Goal: Check status: Check status

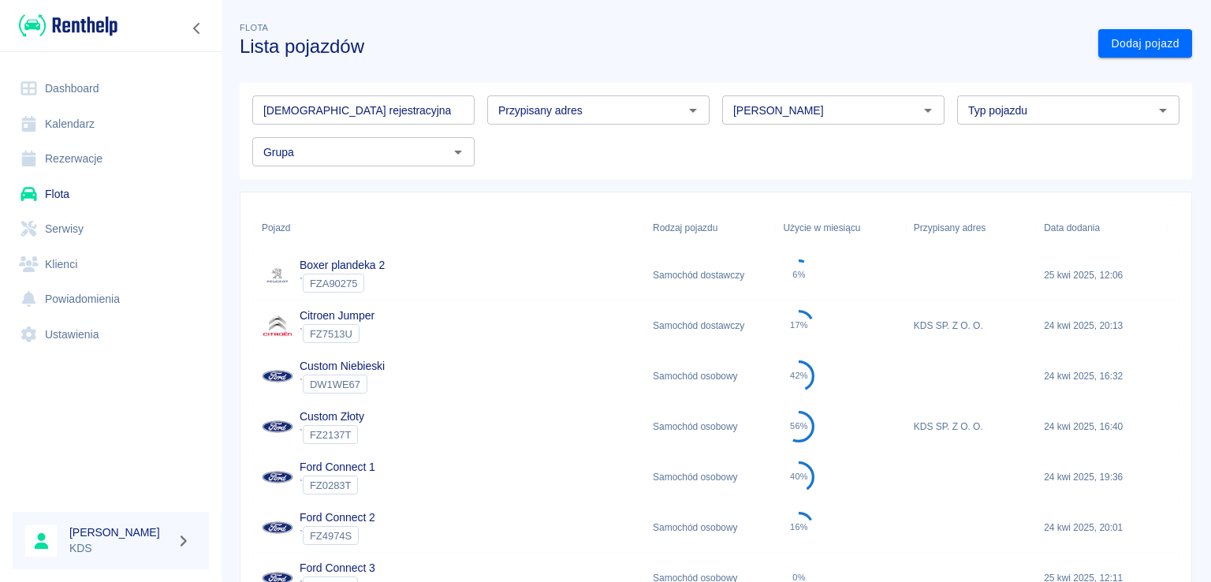
click at [81, 162] on link "Rezerwacje" at bounding box center [111, 158] width 196 height 35
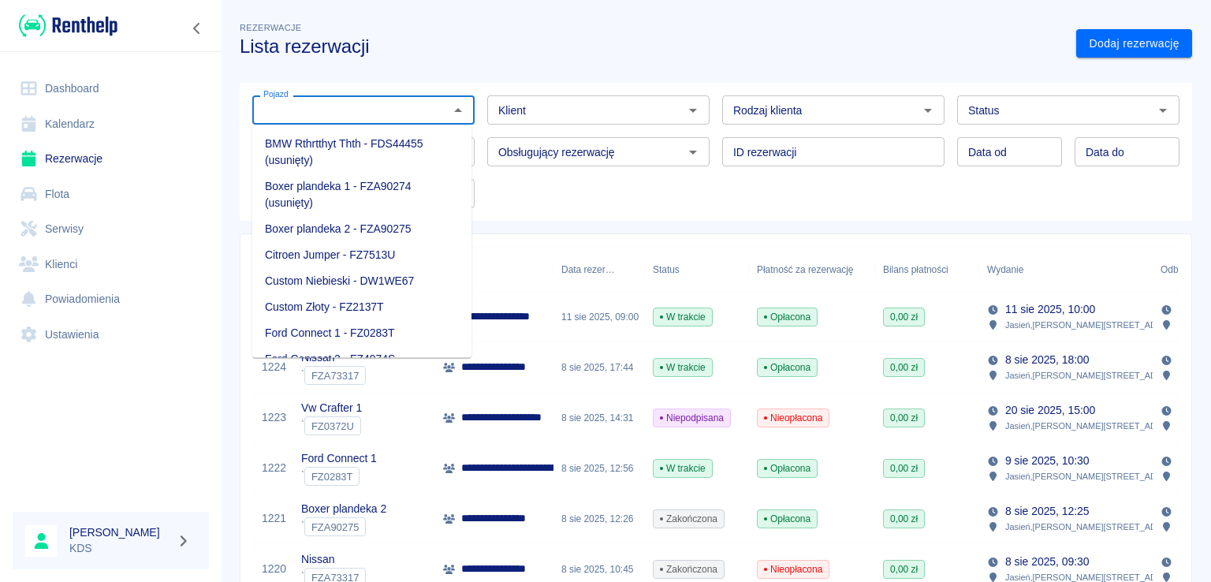
click at [413, 105] on input "Pojazd" at bounding box center [350, 110] width 187 height 20
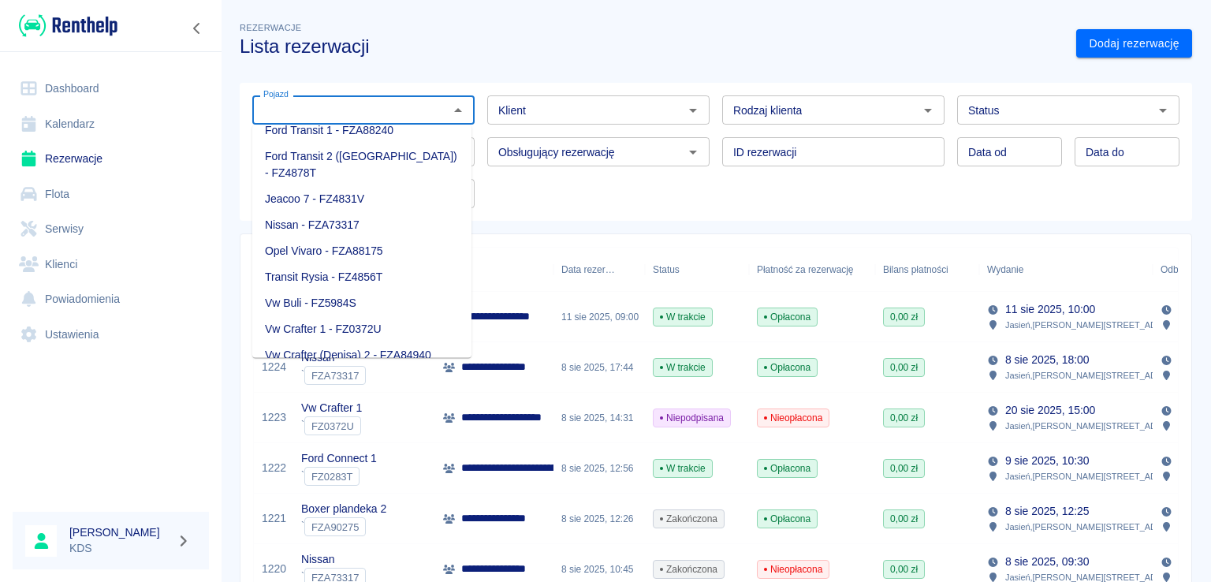
scroll to position [270, 0]
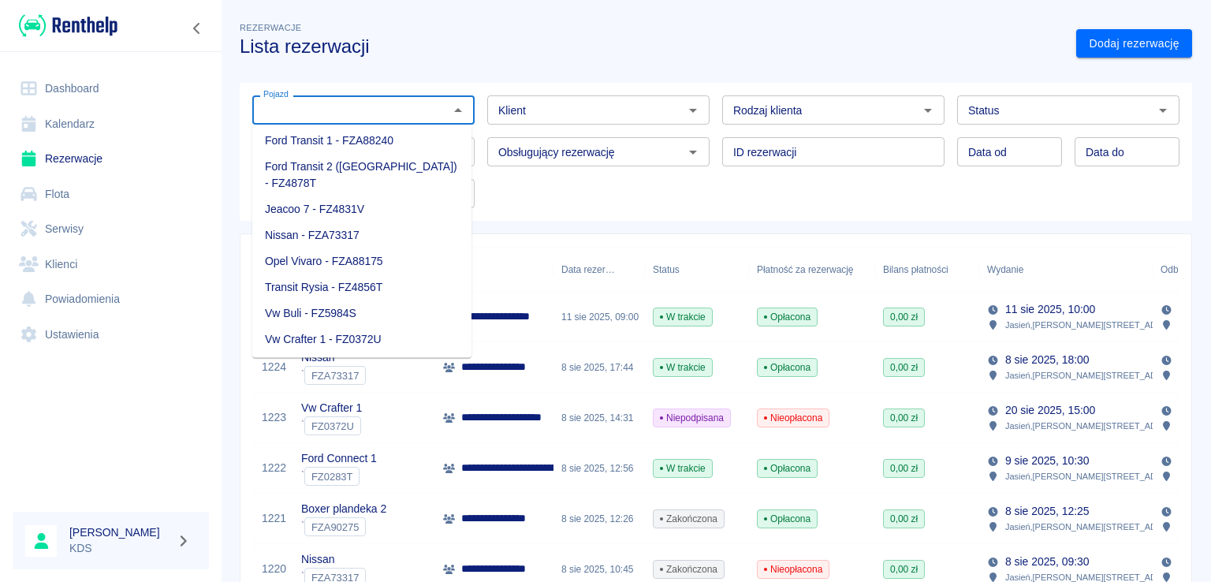
click at [323, 196] on li "Jeacoo 7 - FZ4831V" at bounding box center [361, 209] width 219 height 26
type input "Jeacoo 7 - FZ4831V"
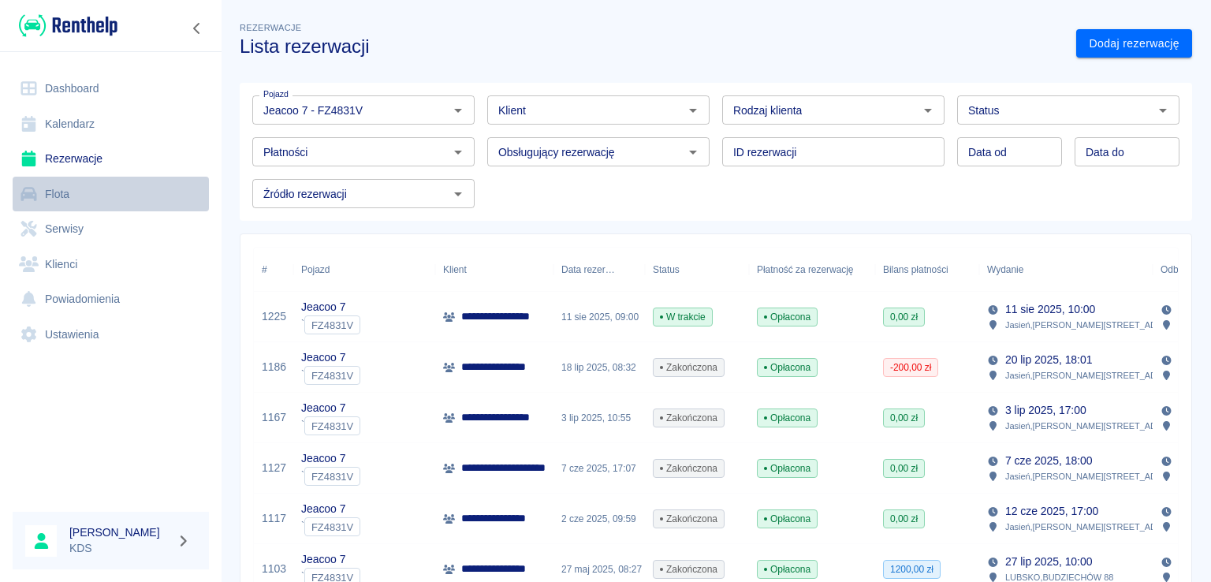
click at [57, 195] on link "Flota" at bounding box center [111, 194] width 196 height 35
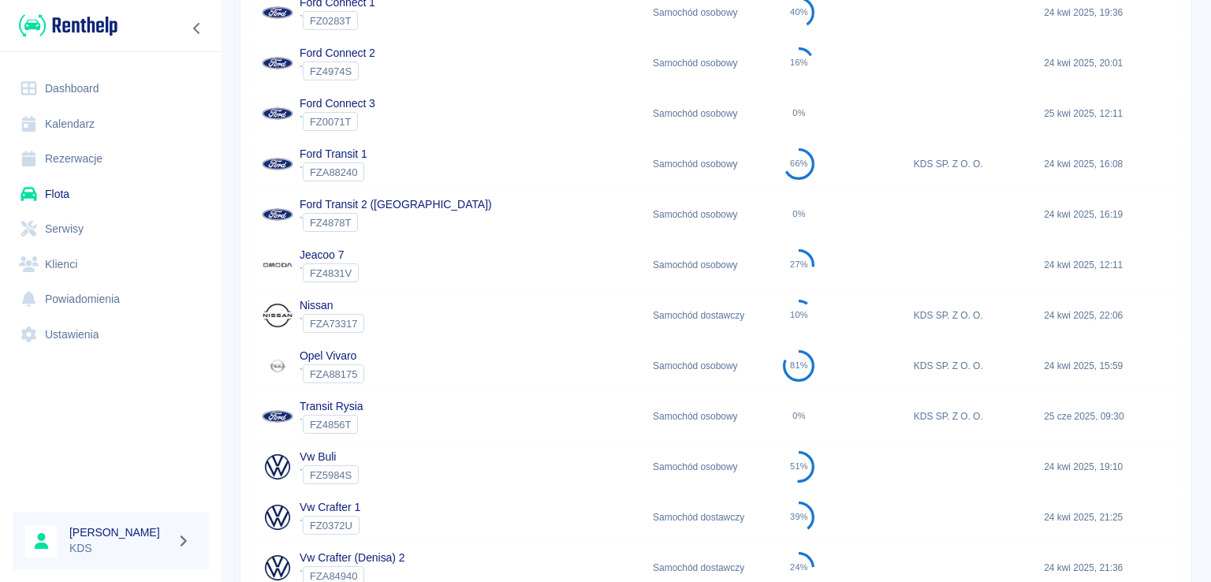
scroll to position [473, 0]
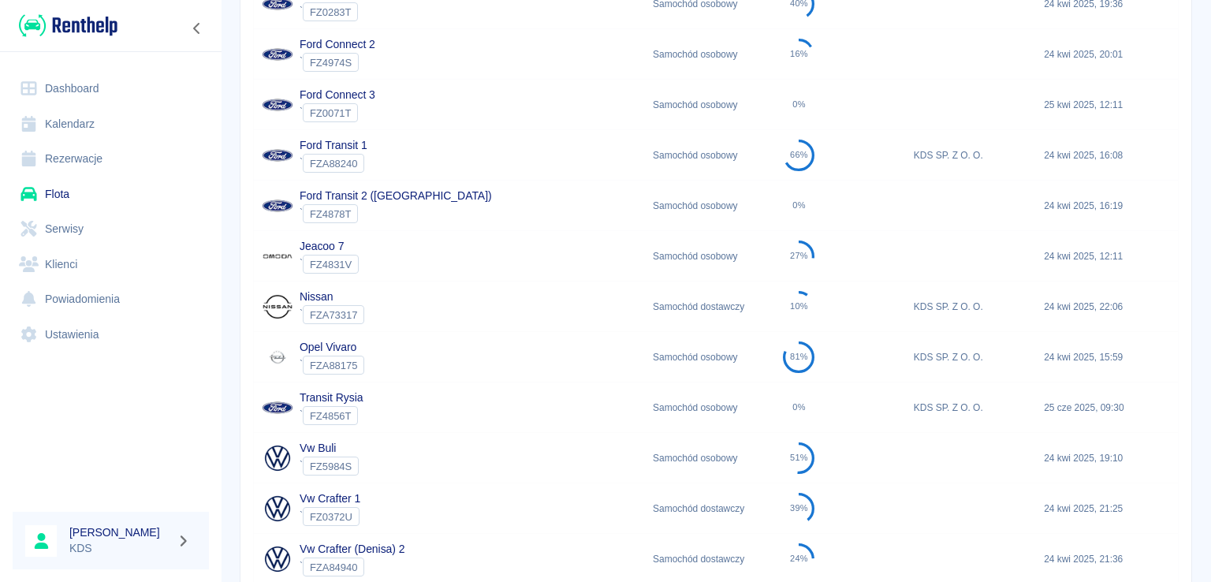
click at [422, 297] on div "Nissan ` FZA73317" at bounding box center [449, 306] width 391 height 50
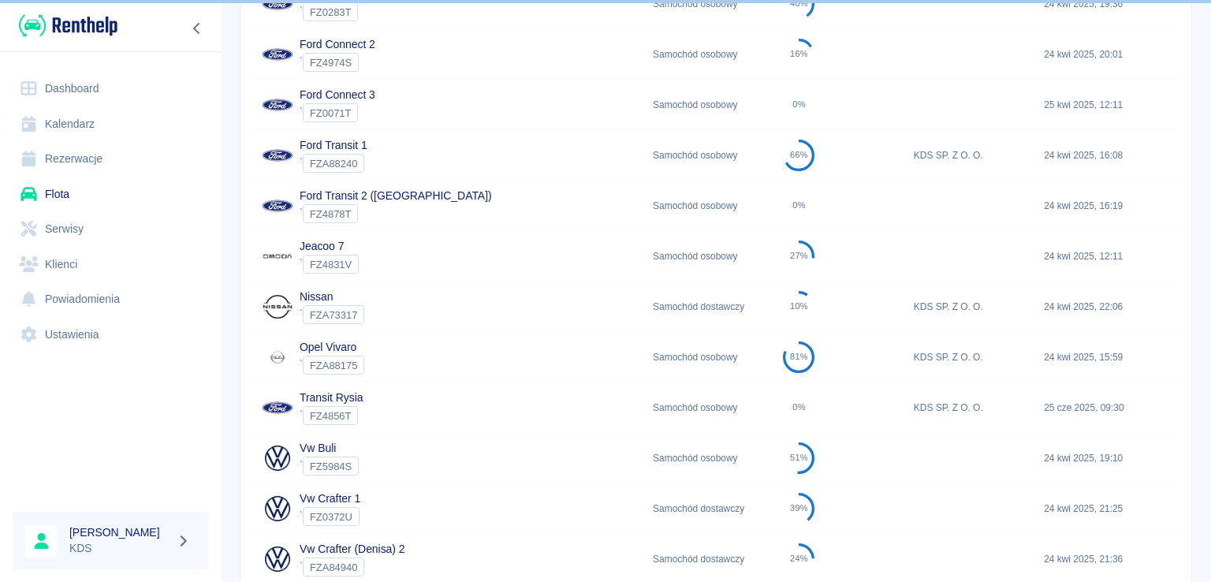
click at [404, 265] on div "Jeacoo 7 ` FZ4831V" at bounding box center [449, 256] width 391 height 50
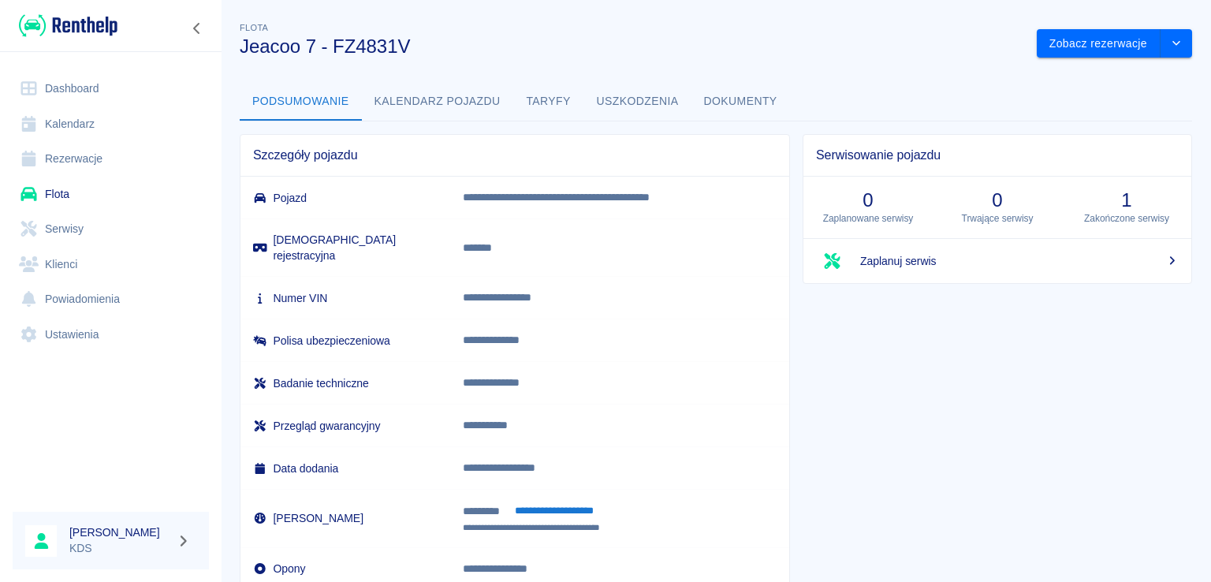
click at [485, 98] on button "Kalendarz pojazdu" at bounding box center [437, 102] width 151 height 38
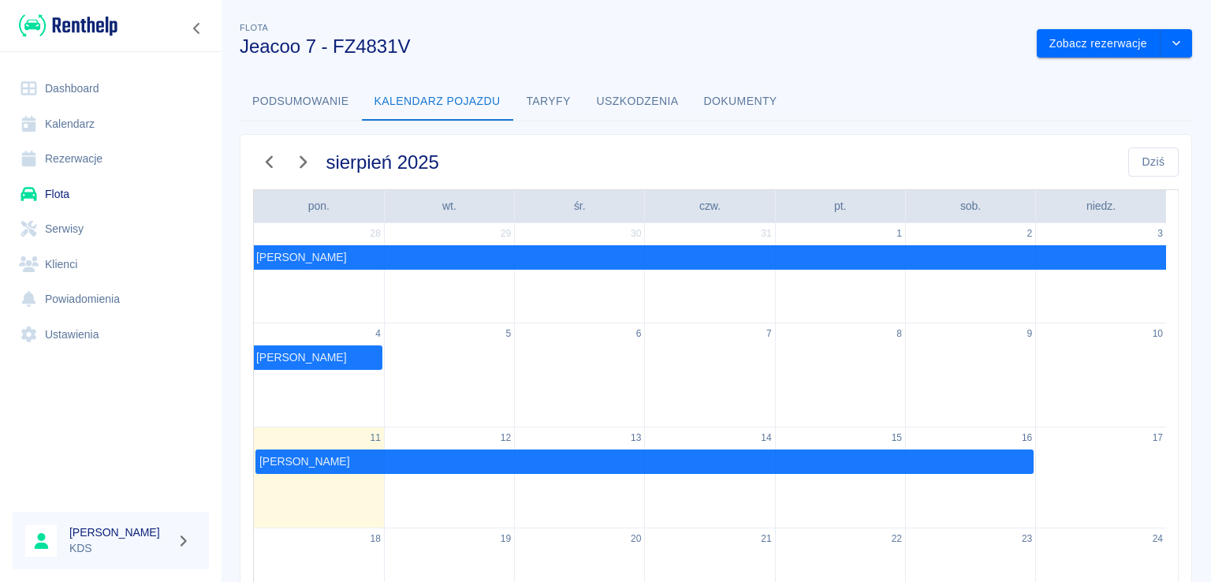
click at [426, 360] on div at bounding box center [449, 355] width 129 height 22
click at [71, 115] on link "Kalendarz" at bounding box center [111, 123] width 196 height 35
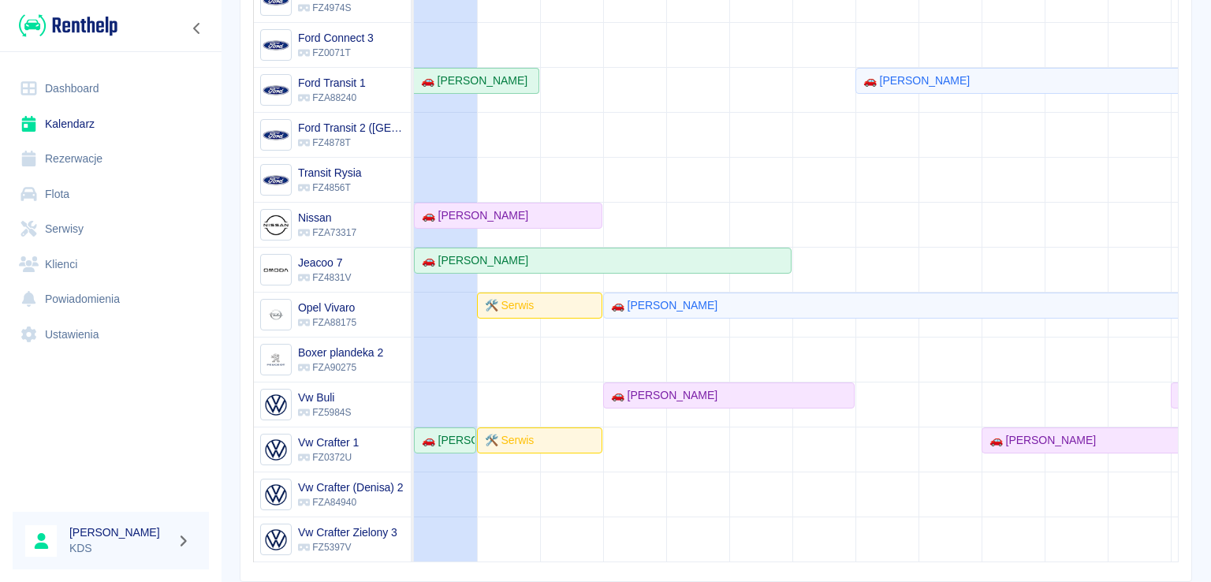
scroll to position [244, 0]
